Goal: Task Accomplishment & Management: Manage account settings

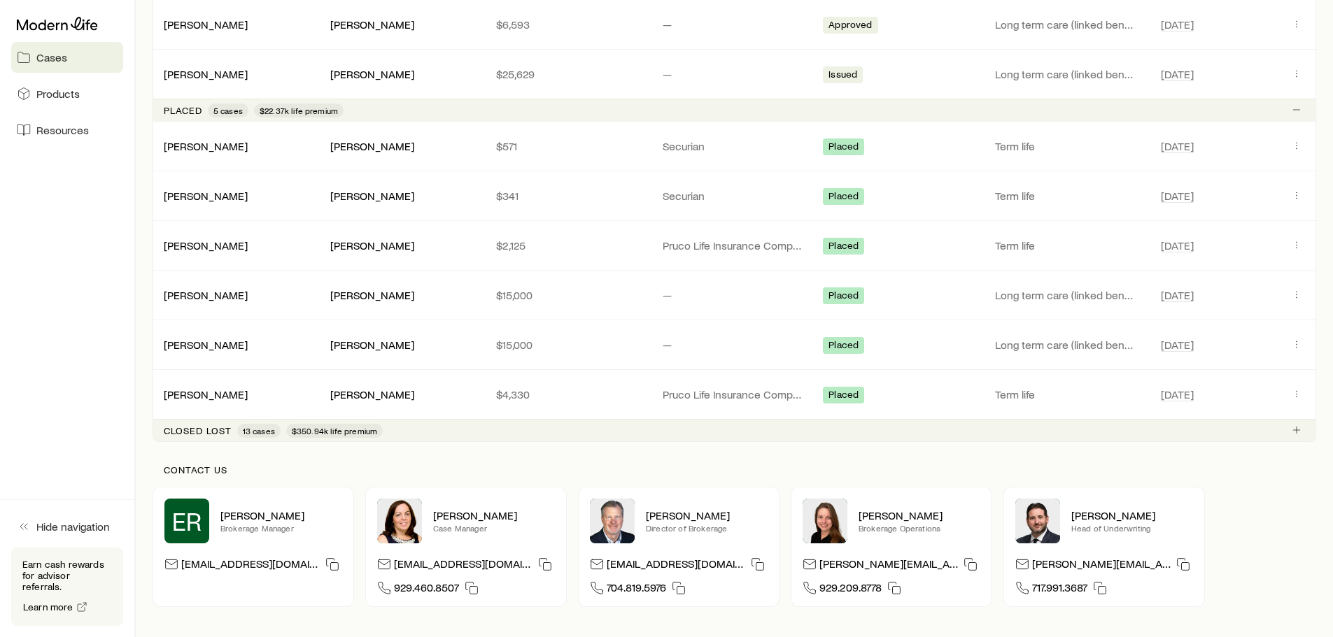
scroll to position [909, 0]
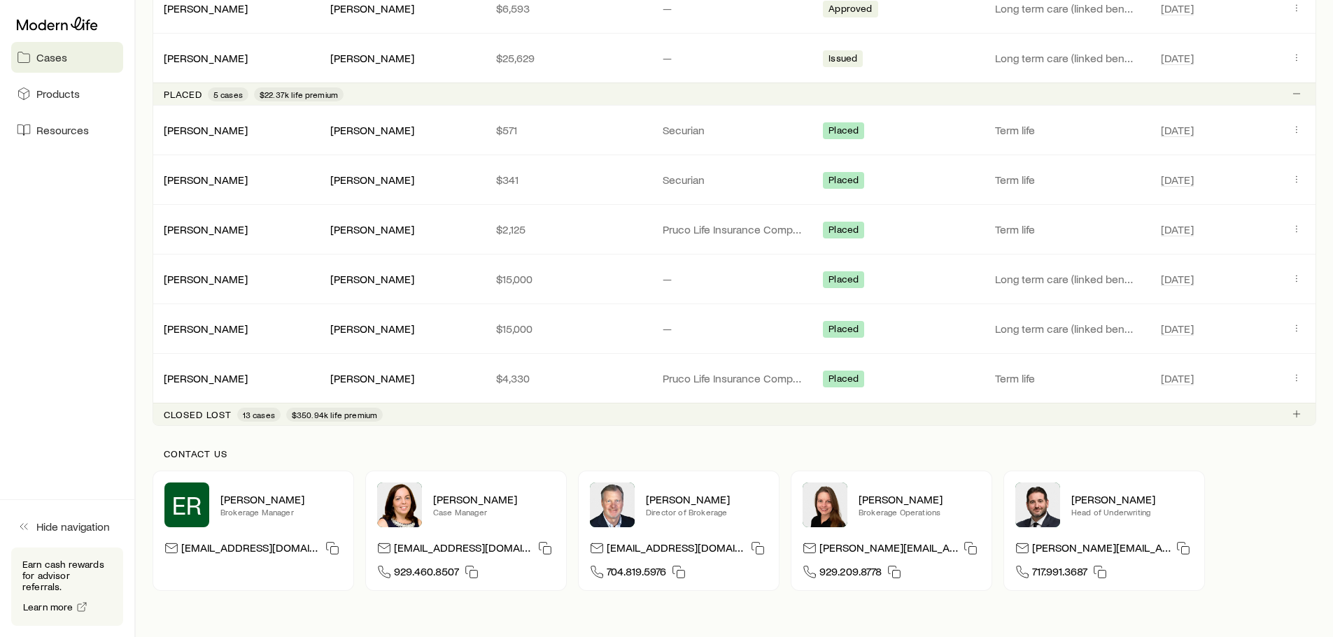
click at [211, 413] on p "Closed lost" at bounding box center [198, 414] width 68 height 11
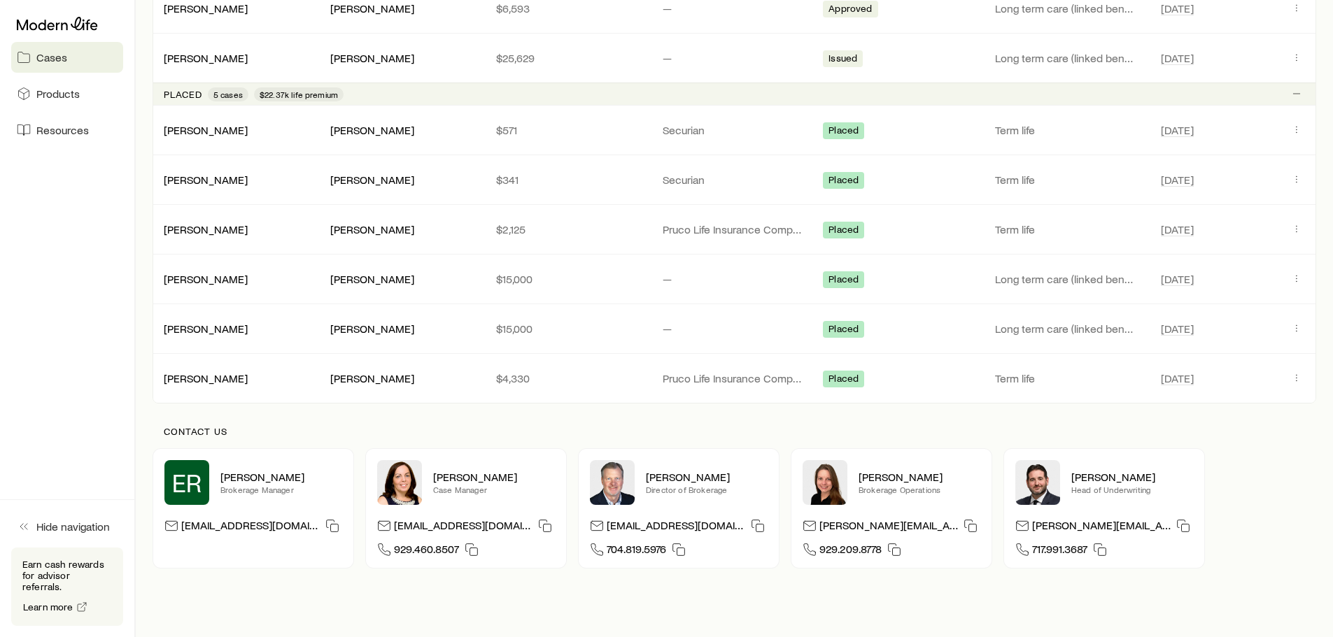
click at [209, 436] on p "Contact us" at bounding box center [734, 431] width 1141 height 11
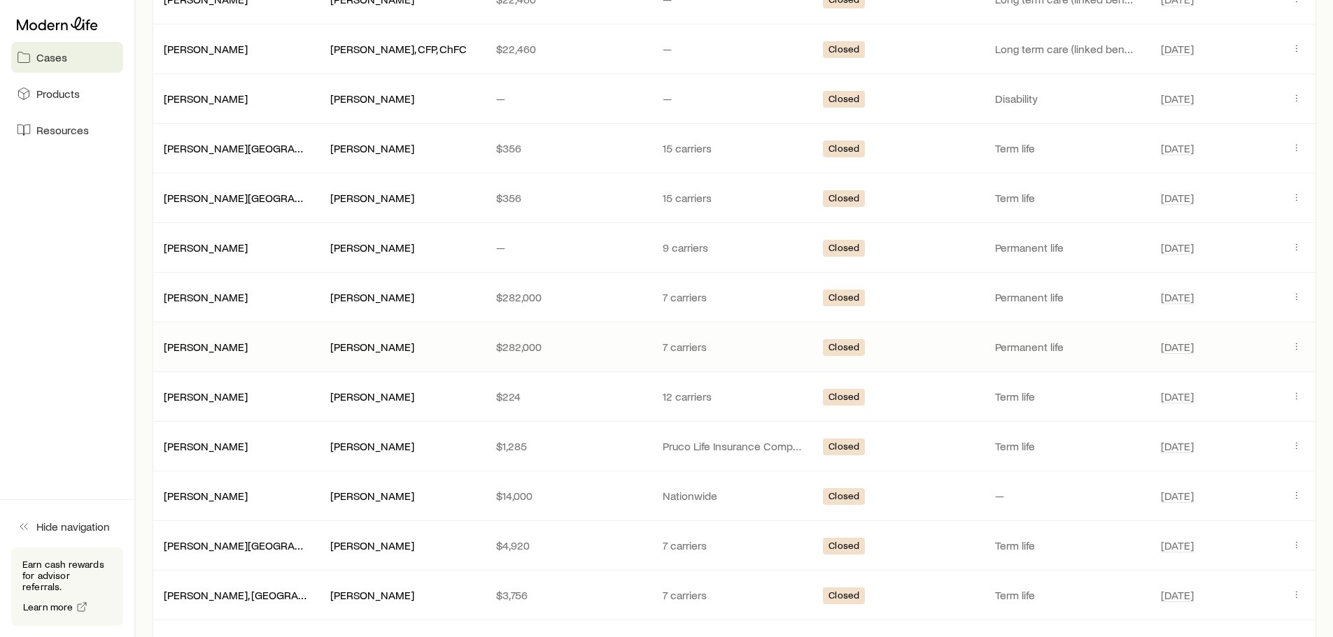
scroll to position [1469, 0]
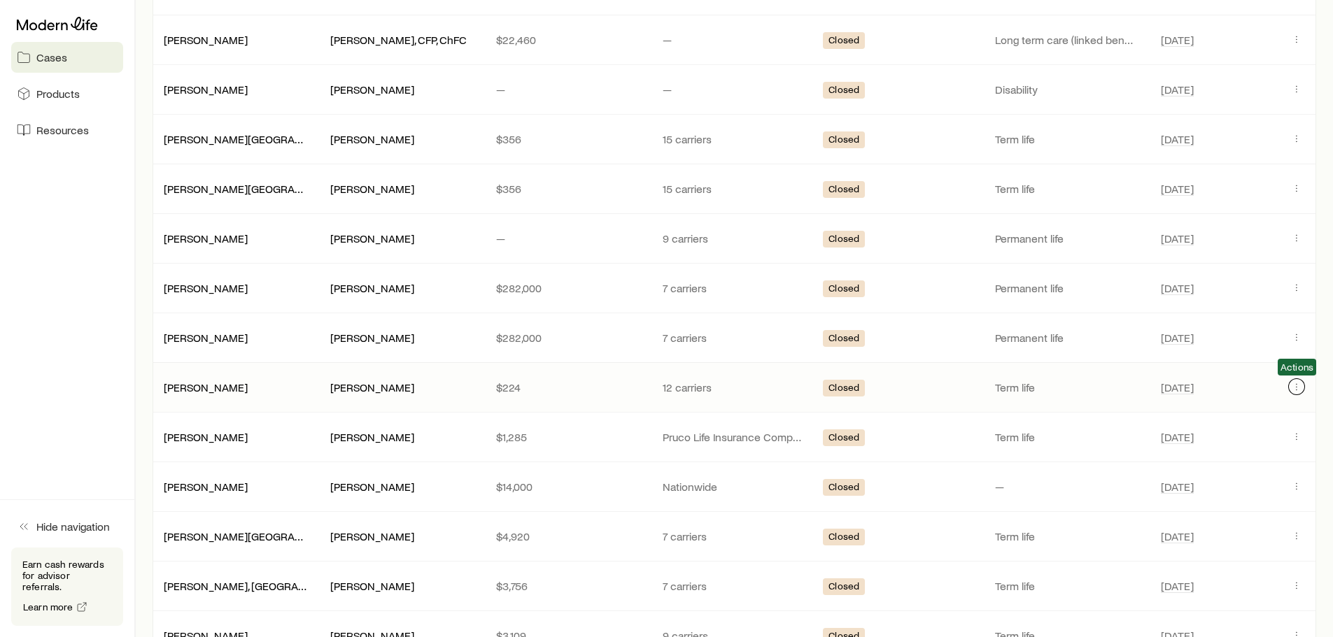
click at [1296, 382] on icon "Client cases" at bounding box center [1296, 386] width 11 height 11
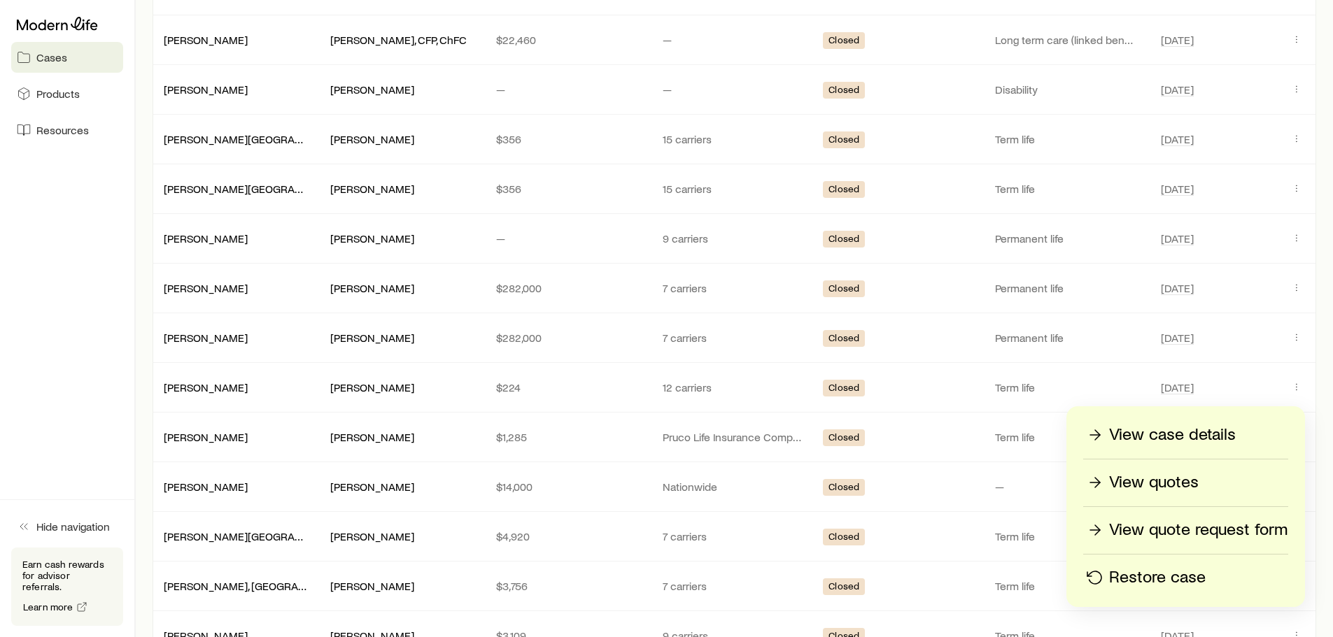
click at [1170, 576] on p "Restore case" at bounding box center [1157, 578] width 97 height 22
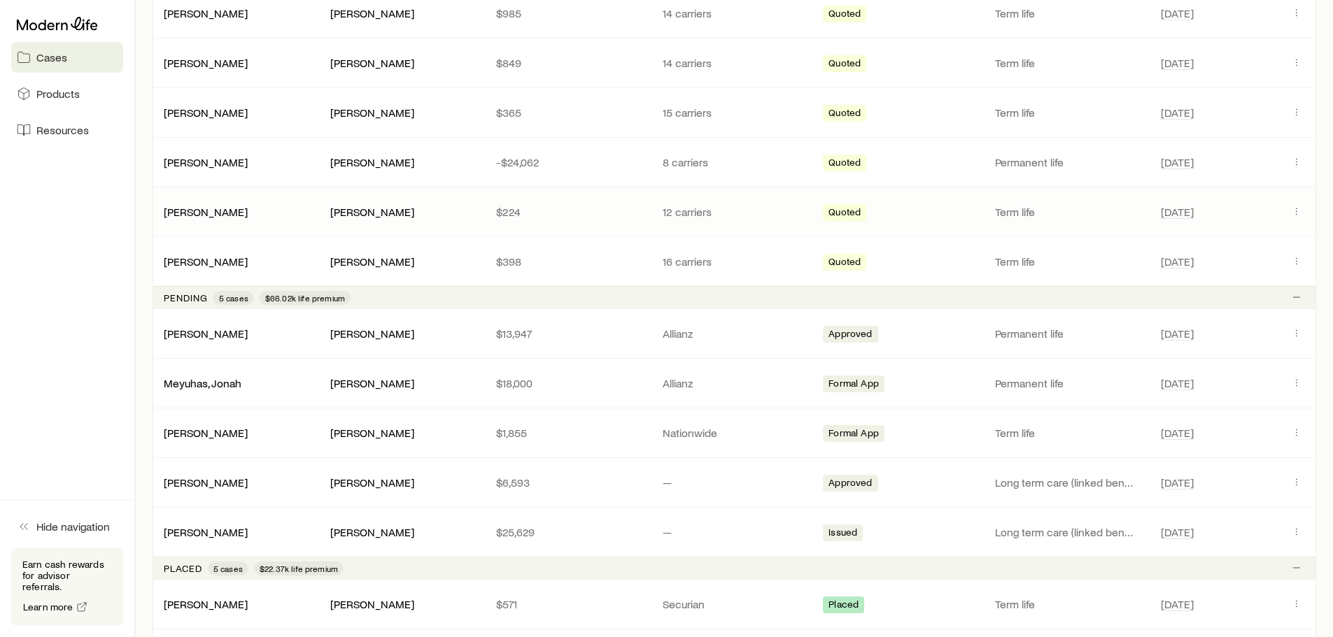
scroll to position [490, 0]
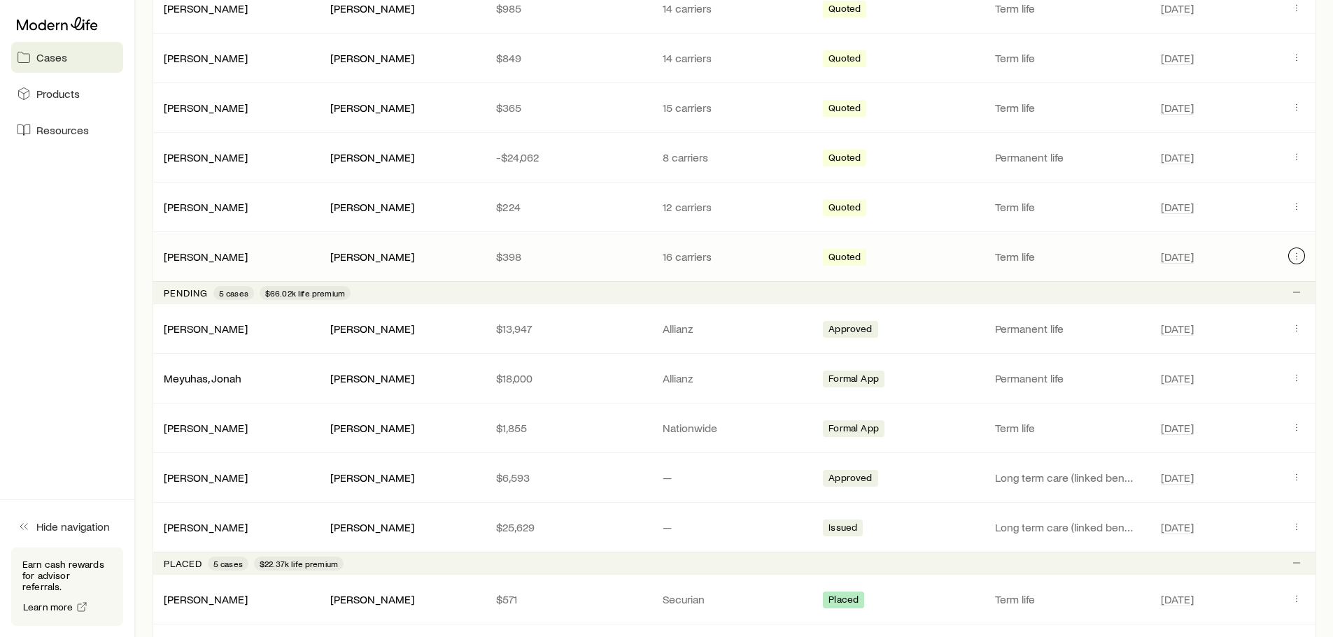
click at [1293, 260] on icon "Client cases" at bounding box center [1296, 255] width 11 height 11
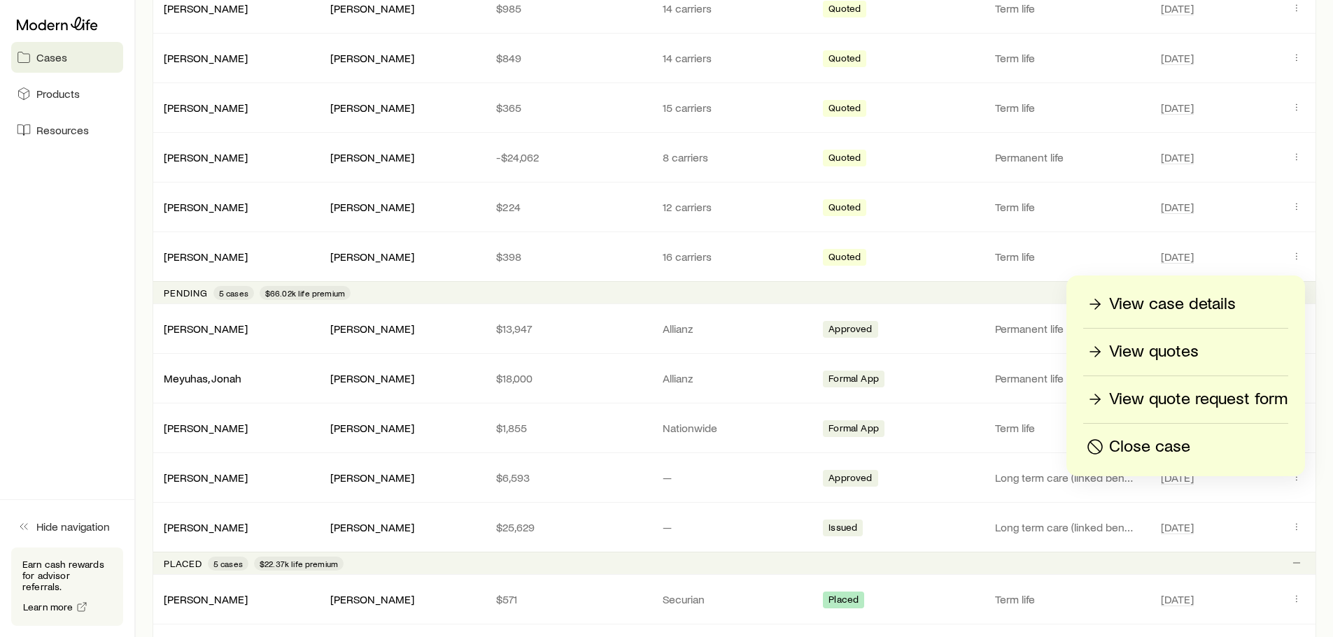
click at [1171, 356] on p "View quotes" at bounding box center [1154, 352] width 90 height 22
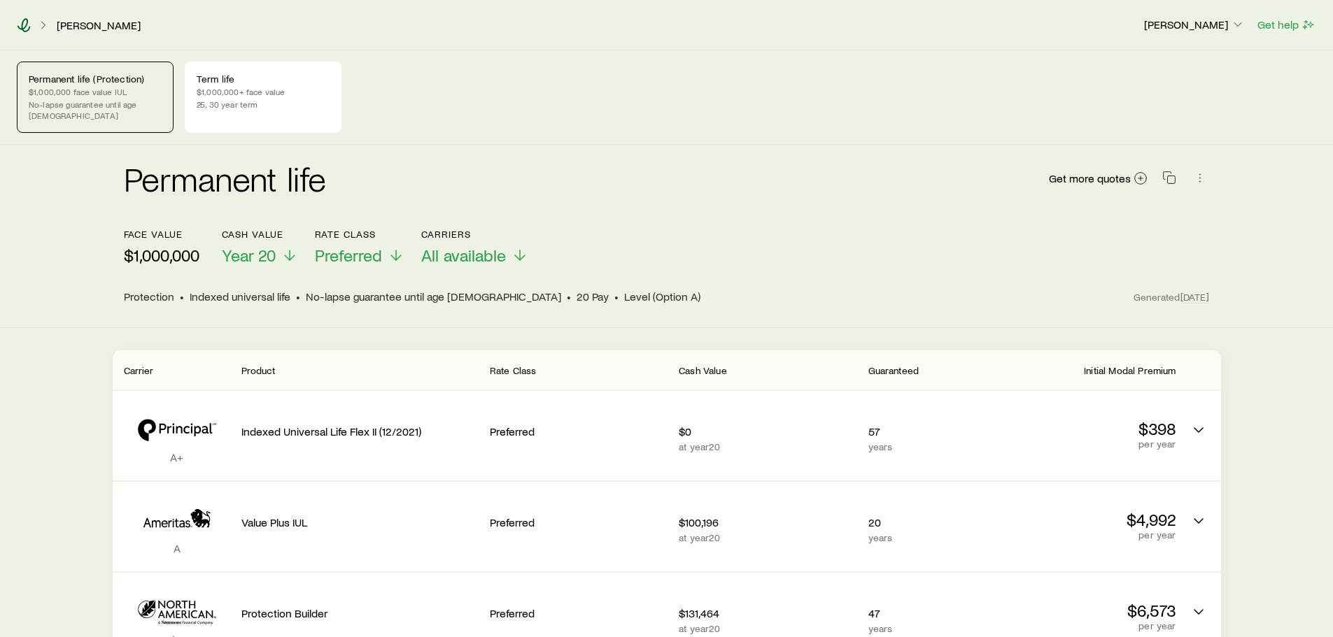
click at [27, 27] on icon at bounding box center [24, 25] width 14 height 14
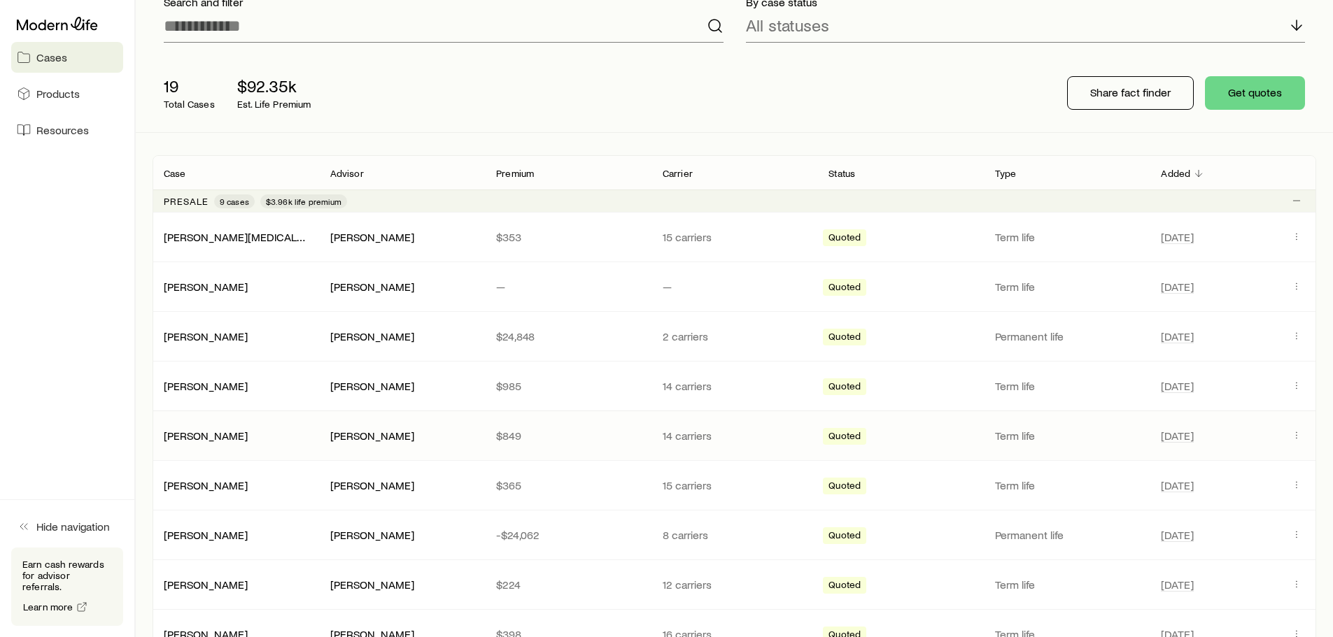
scroll to position [210, 0]
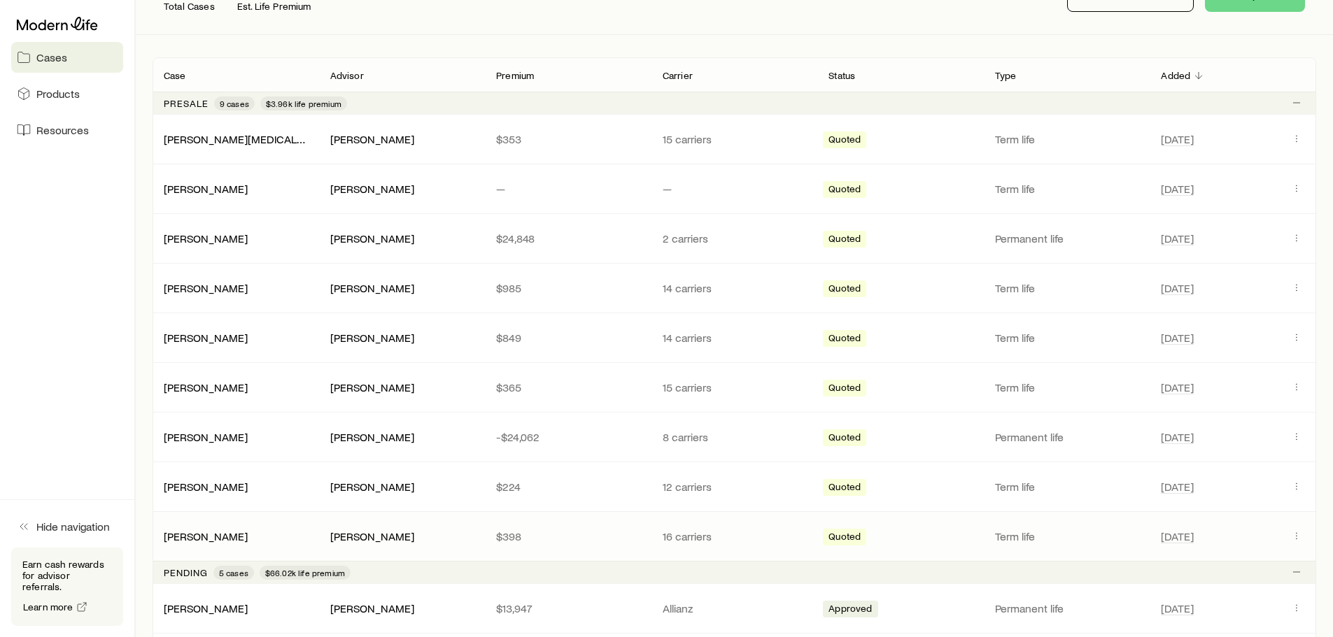
click at [295, 534] on div "[PERSON_NAME]" at bounding box center [236, 537] width 166 height 14
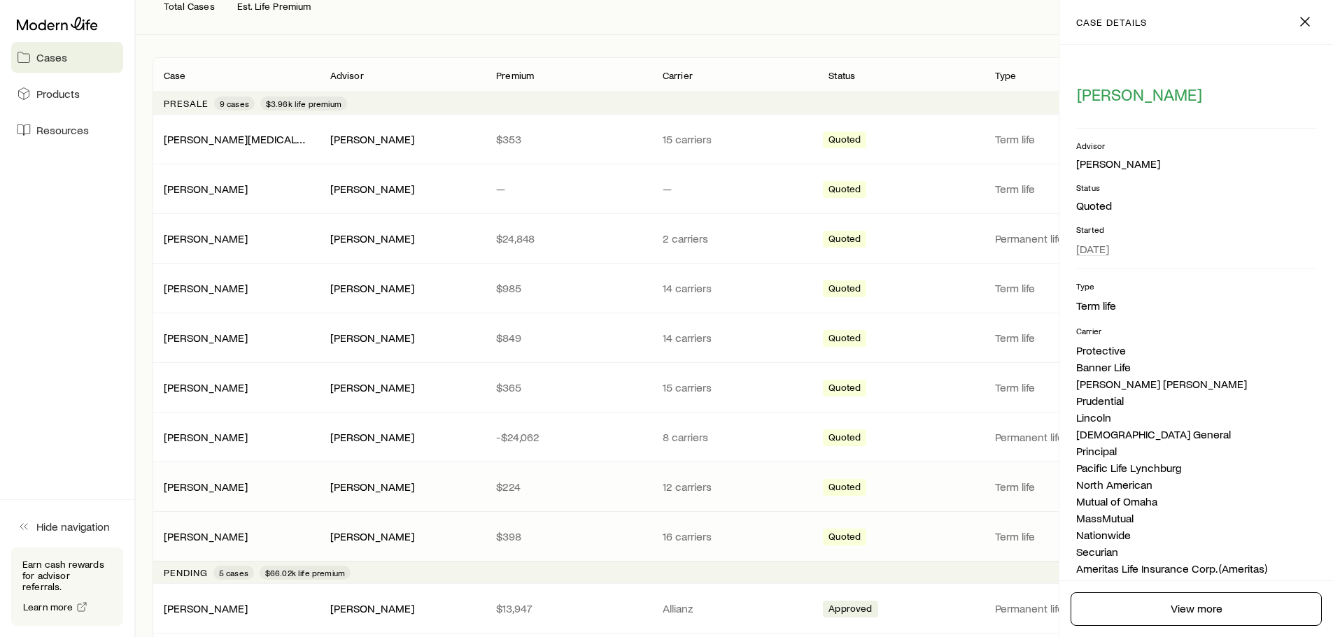
click at [302, 493] on div "[PERSON_NAME]" at bounding box center [236, 487] width 166 height 14
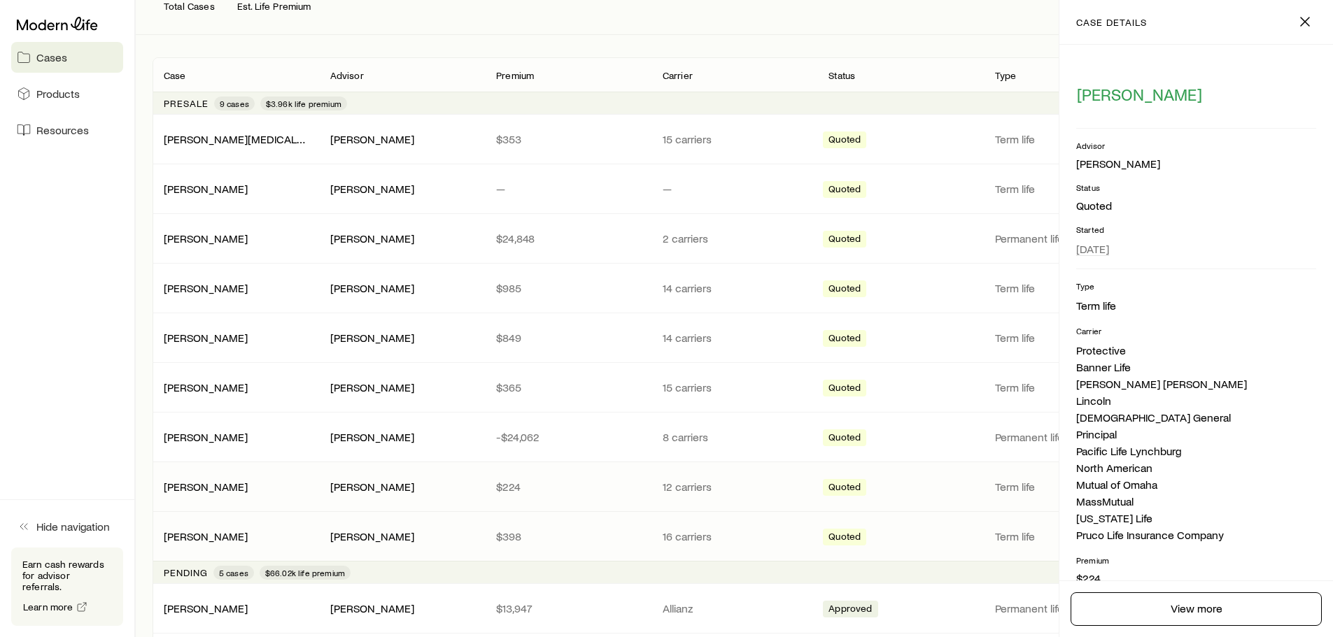
click at [303, 539] on div "[PERSON_NAME]" at bounding box center [236, 537] width 166 height 14
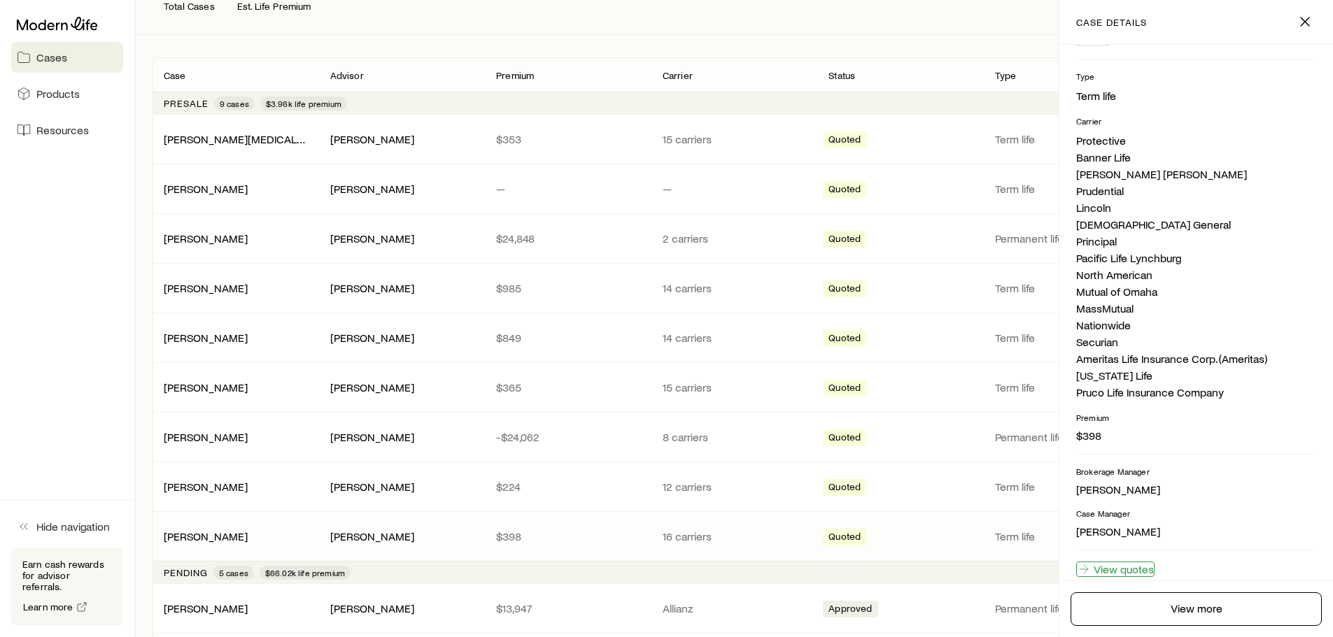
click at [1143, 575] on link "View quotes" at bounding box center [1115, 569] width 78 height 15
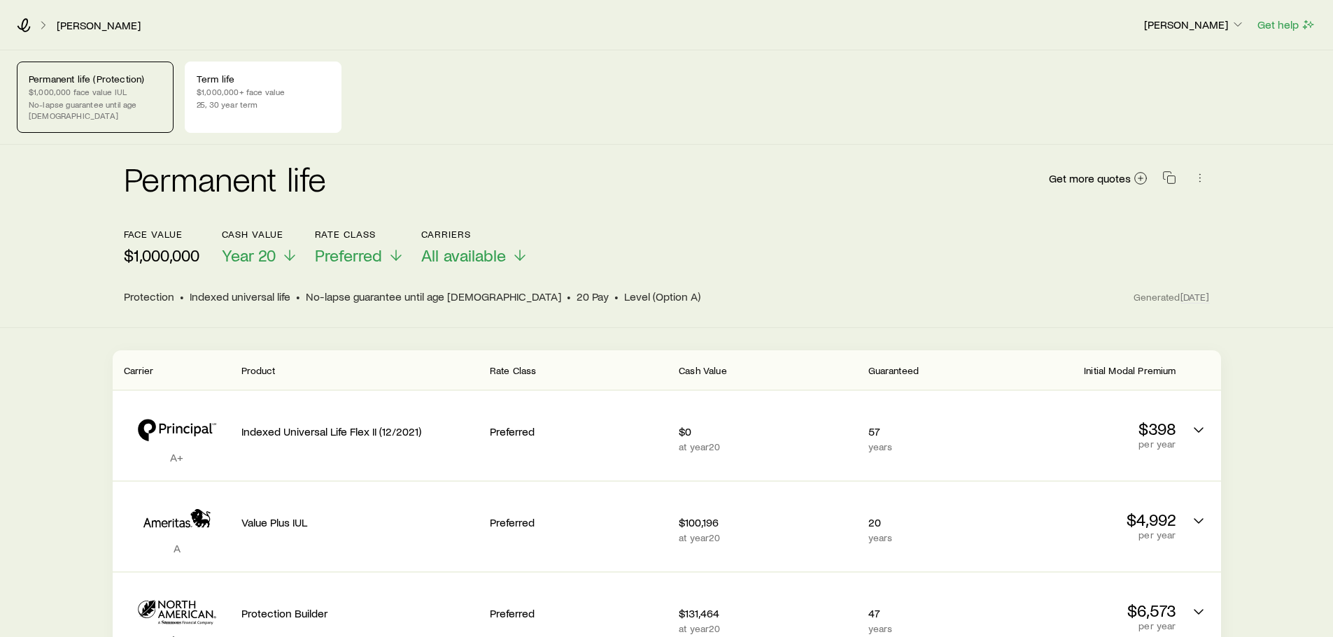
click at [83, 82] on p "Permanent life (Protection)" at bounding box center [95, 78] width 133 height 11
